Goal: Information Seeking & Learning: Learn about a topic

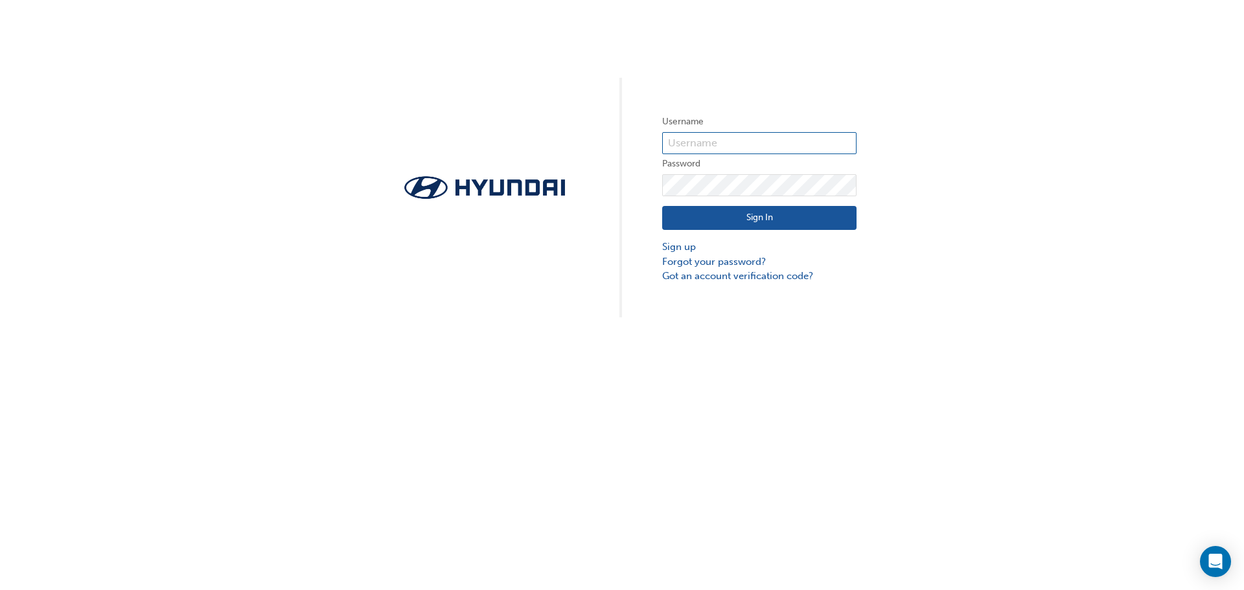
type input "12895"
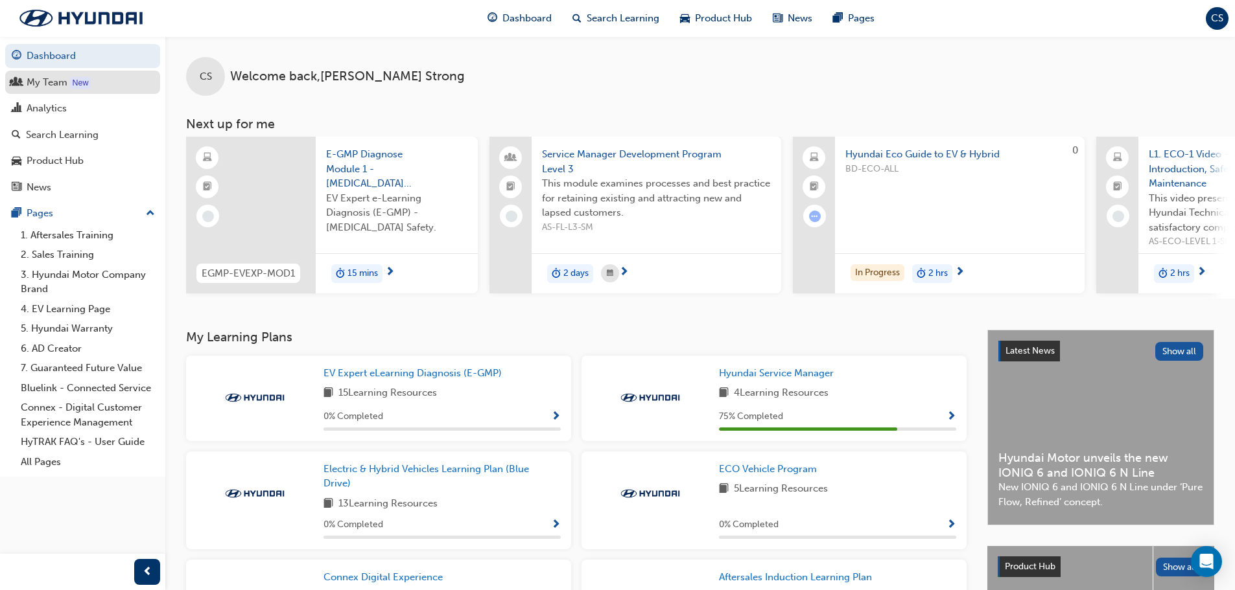
click at [52, 82] on div "My Team" at bounding box center [47, 82] width 41 height 15
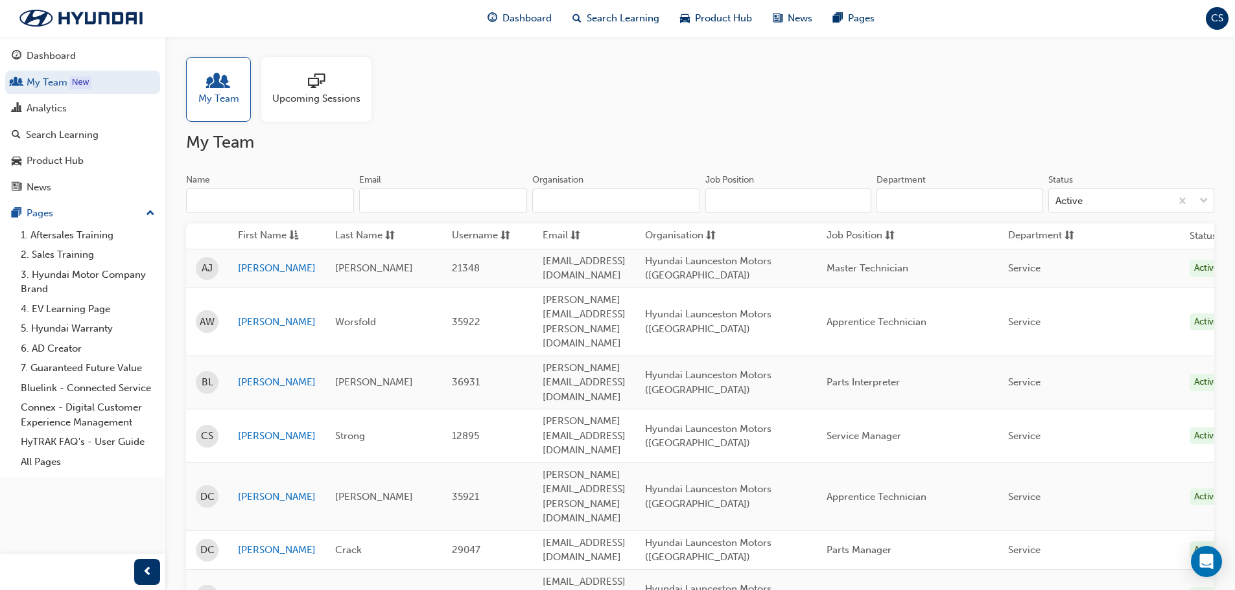
drag, startPoint x: 916, startPoint y: 125, endPoint x: 944, endPoint y: 121, distance: 28.1
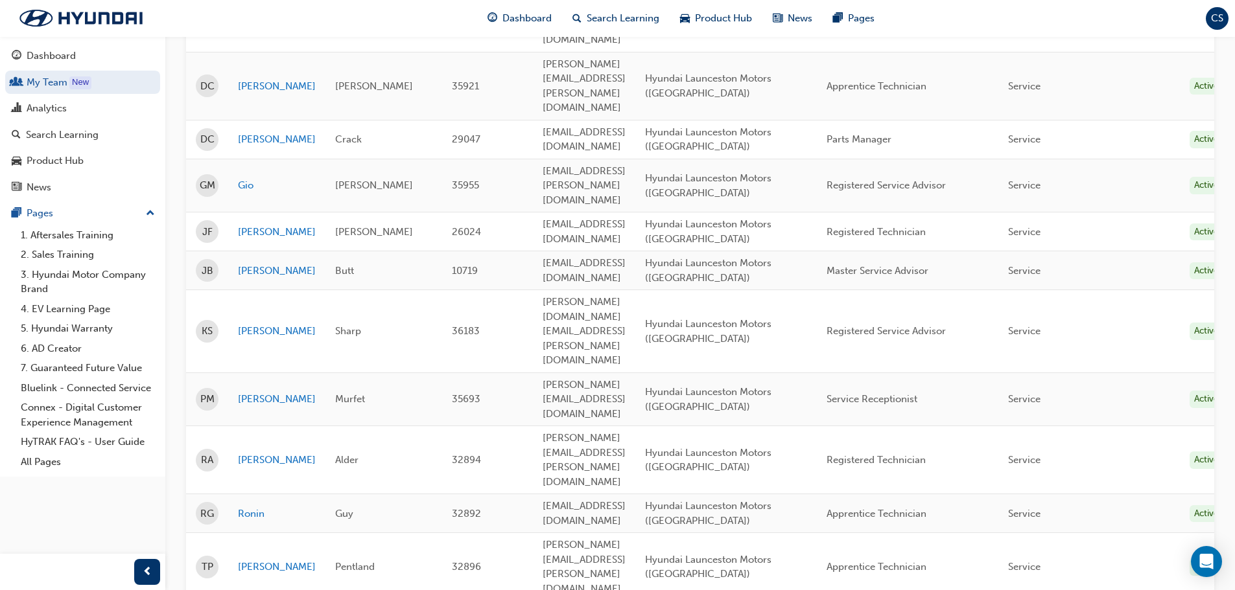
scroll to position [437, 0]
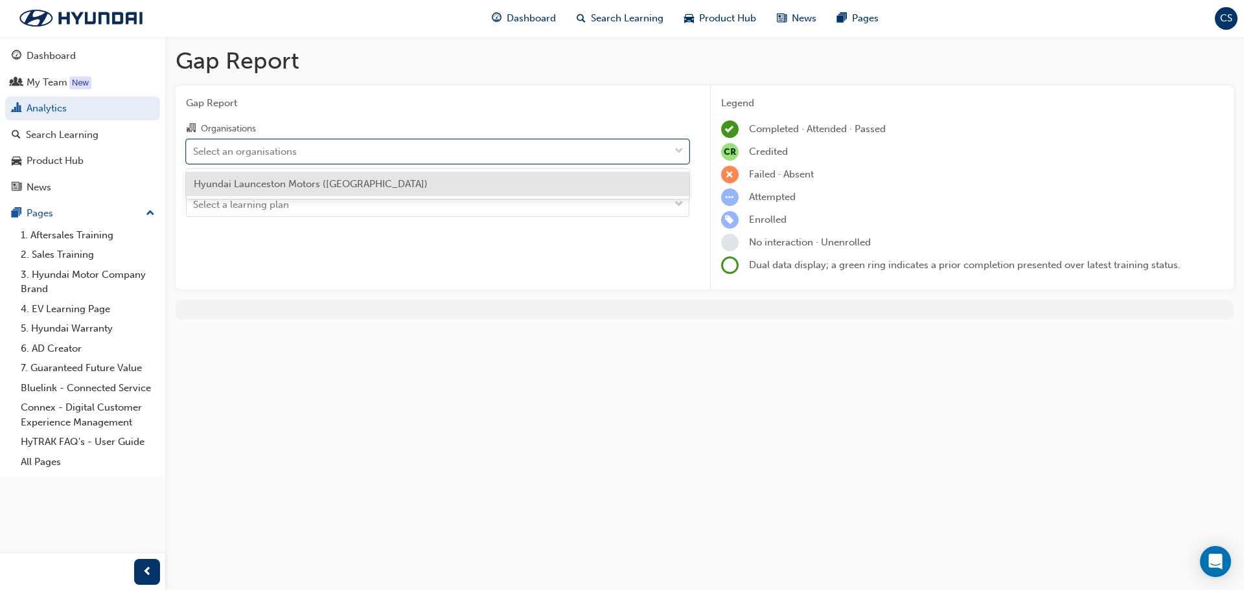
click at [318, 152] on div "Select an organisations" at bounding box center [428, 151] width 483 height 23
click at [194, 152] on input "Organisations option Hyundai Launceston Motors ([GEOGRAPHIC_DATA]) focused, 1 o…" at bounding box center [193, 150] width 1 height 11
click at [323, 185] on span "Hyundai Launceston Motors ([GEOGRAPHIC_DATA])" at bounding box center [311, 184] width 234 height 12
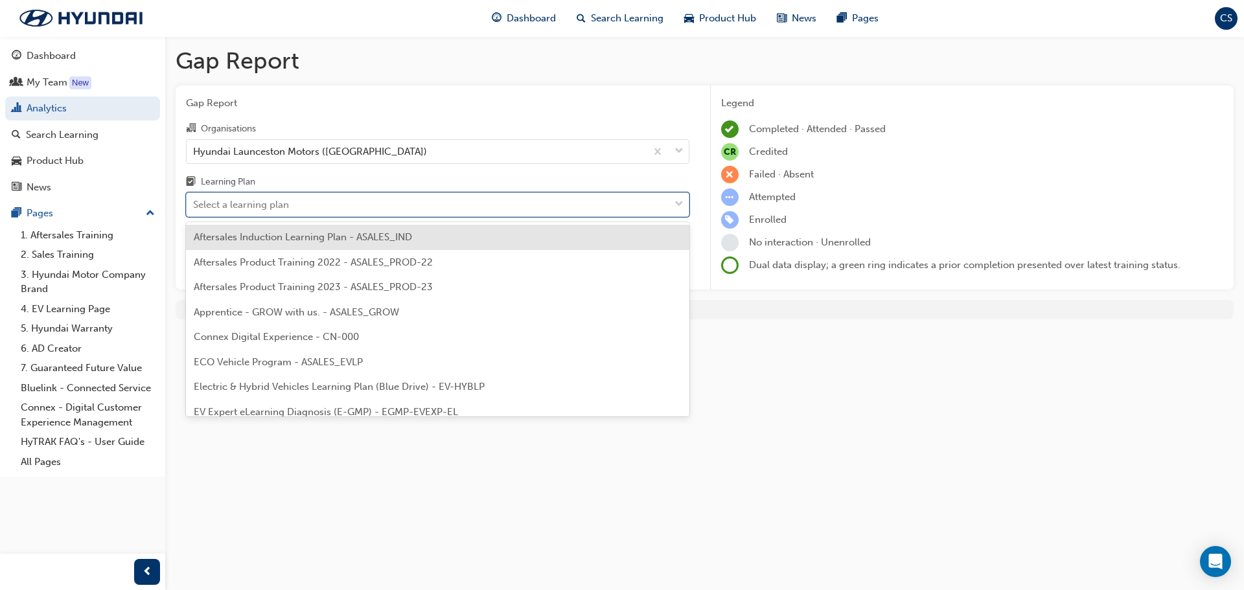
click at [678, 202] on span "down-icon" at bounding box center [679, 204] width 9 height 17
click at [194, 202] on input "Learning Plan option Aftersales Induction Learning Plan - ASALES_IND focused, 1…" at bounding box center [193, 204] width 1 height 11
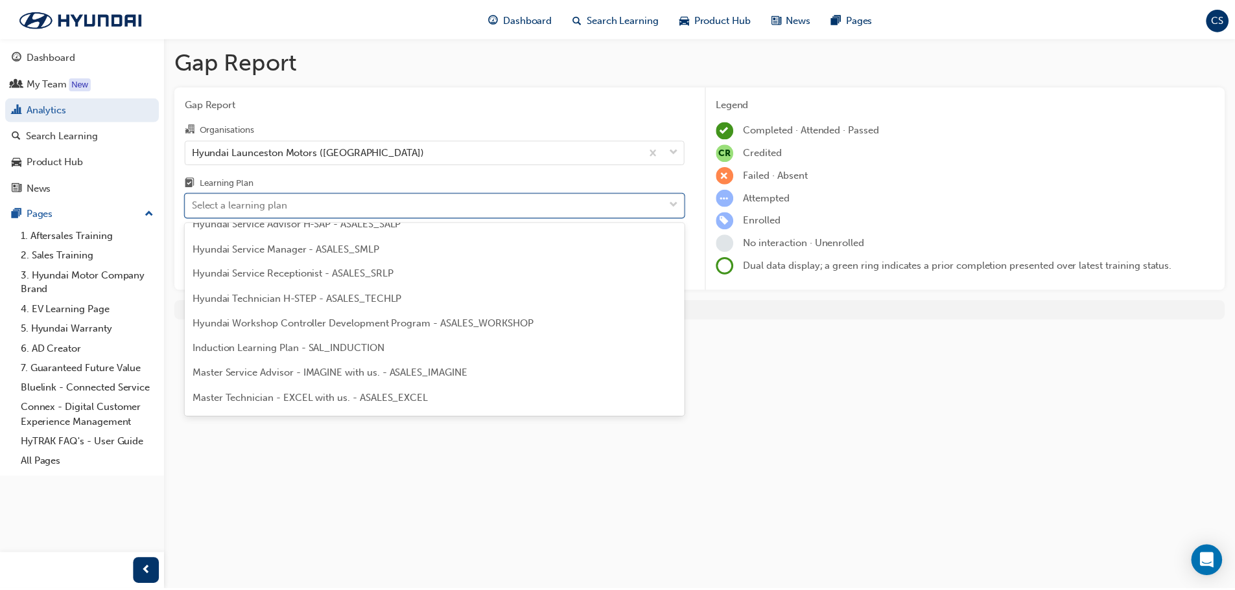
scroll to position [390, 0]
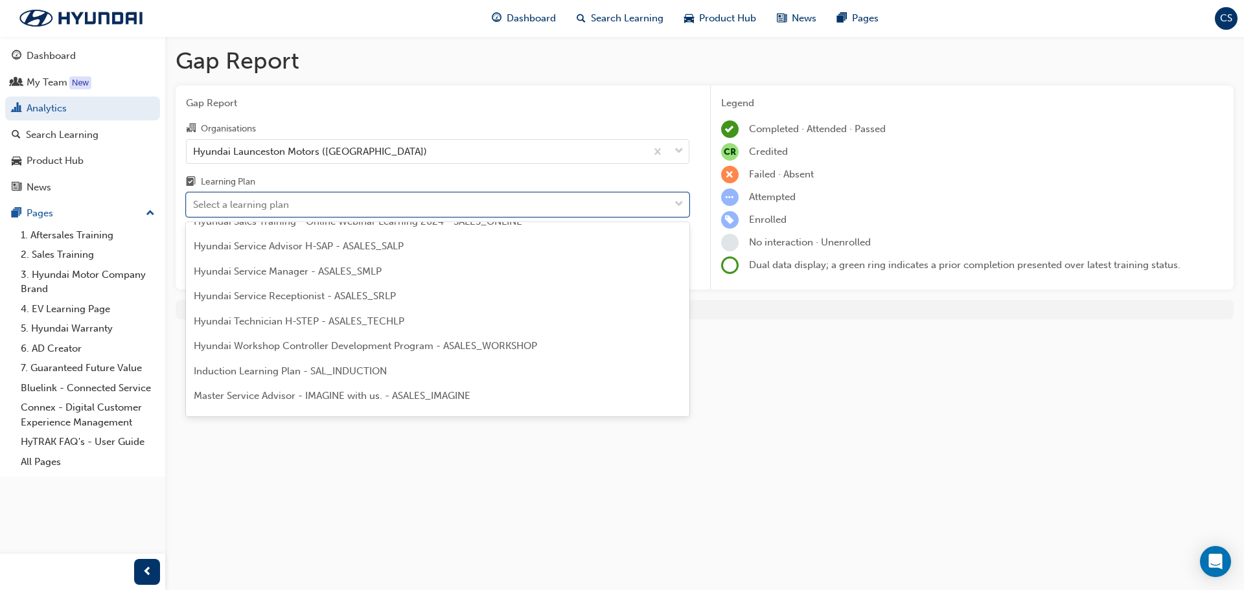
click at [235, 322] on span "Hyundai Technician H-STEP - ASALES_TECHLP" at bounding box center [299, 322] width 211 height 12
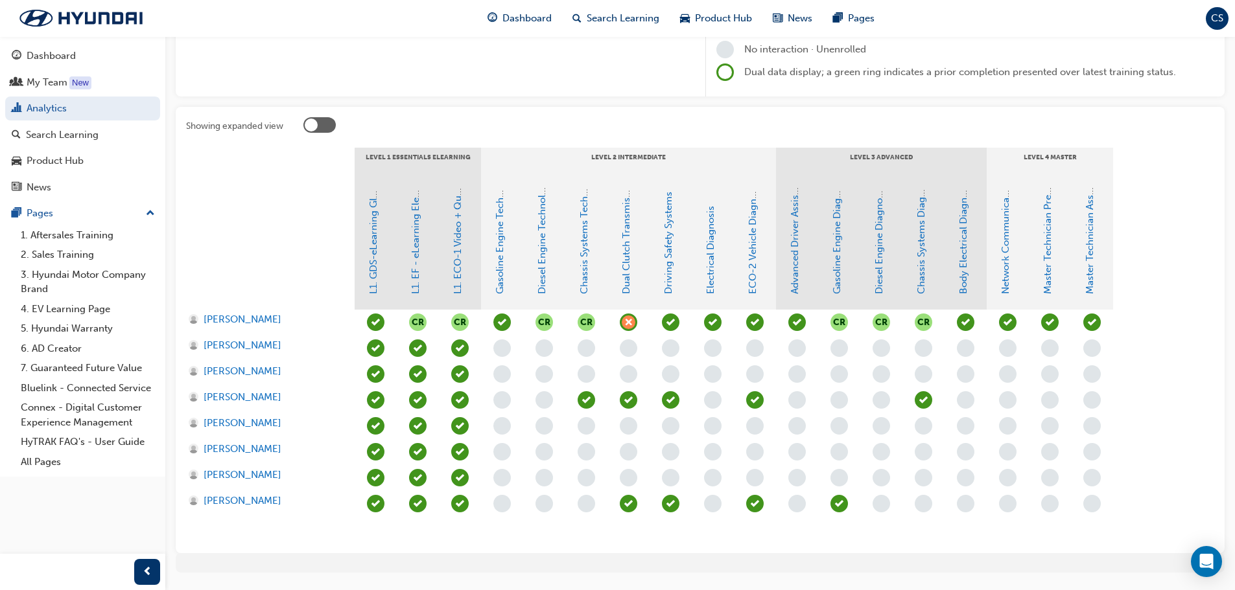
scroll to position [194, 0]
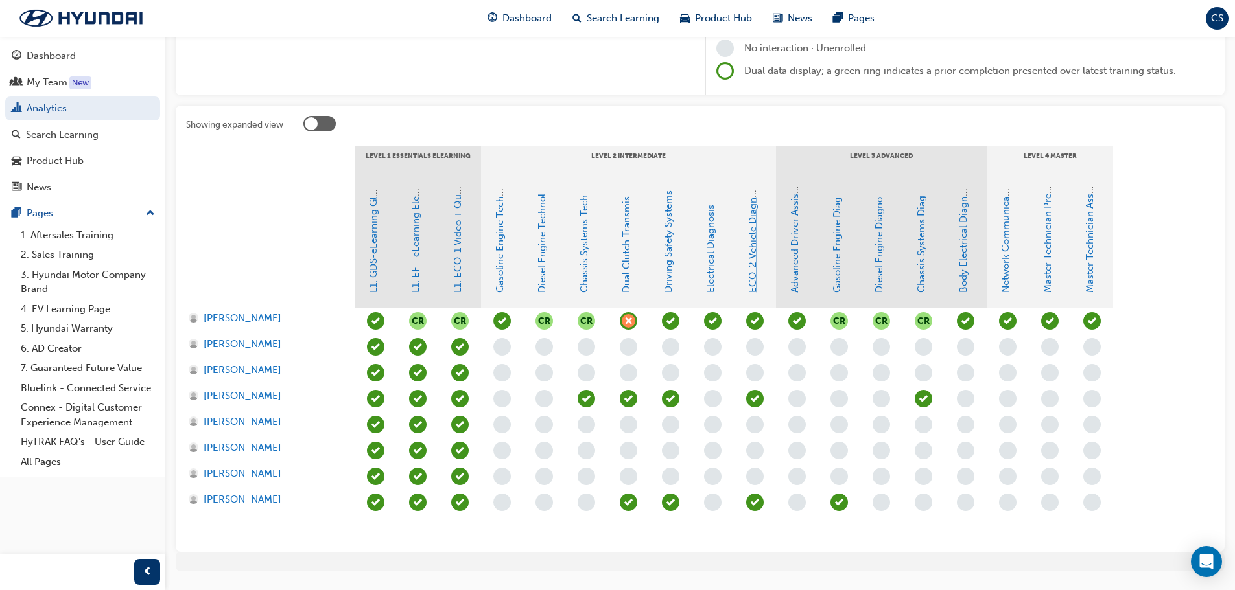
click at [752, 259] on link "ECO-2 Vehicle Diagnosis and Repair" at bounding box center [753, 211] width 12 height 164
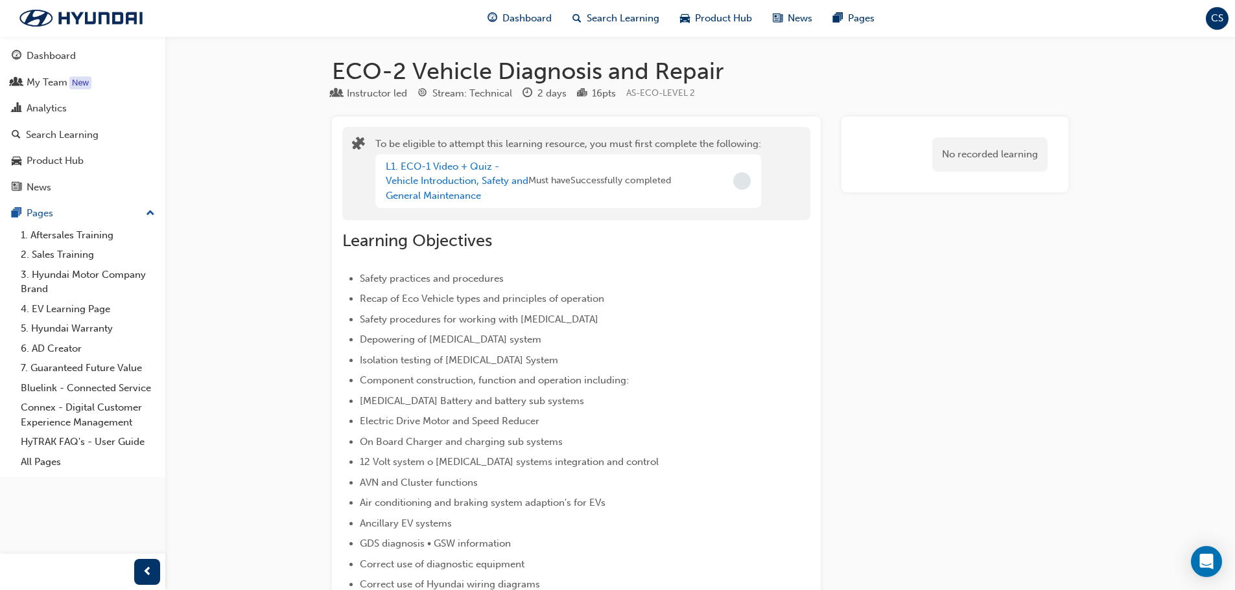
click at [1042, 82] on h1 "ECO-2 Vehicle Diagnosis and Repair" at bounding box center [700, 71] width 736 height 29
